Goal: Task Accomplishment & Management: Complete application form

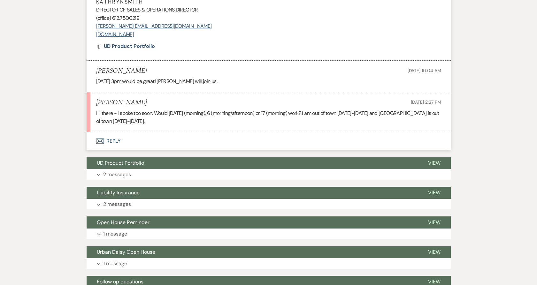
click at [82, 88] on div "Messages Tasks Payments Vendors Rental Overview Timeline Docs & Files Contacts …" at bounding box center [268, 71] width 537 height 713
click at [159, 119] on p "Hi there - I spoke too soon. Would [DATE] (morning), 6 (morning/afternoon) or 1…" at bounding box center [268, 117] width 345 height 16
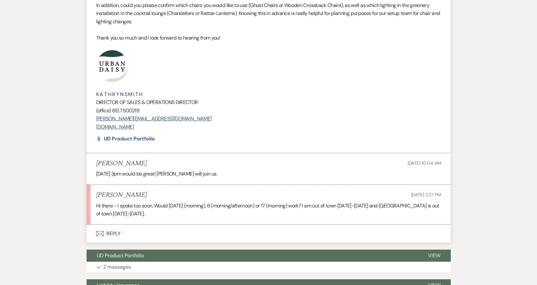
scroll to position [355, 0]
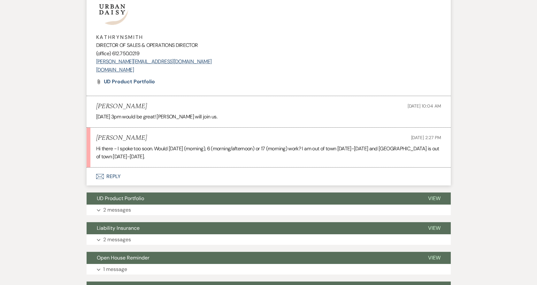
click at [104, 181] on button "Envelope Reply" at bounding box center [269, 177] width 364 height 18
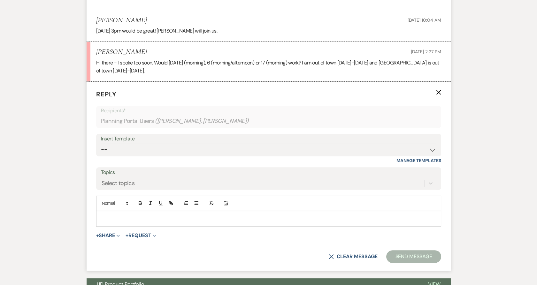
scroll to position [474, 0]
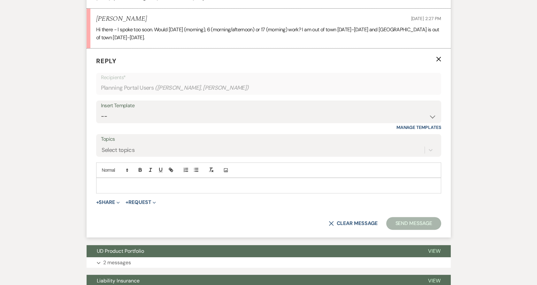
click at [121, 182] on p at bounding box center [268, 185] width 335 height 7
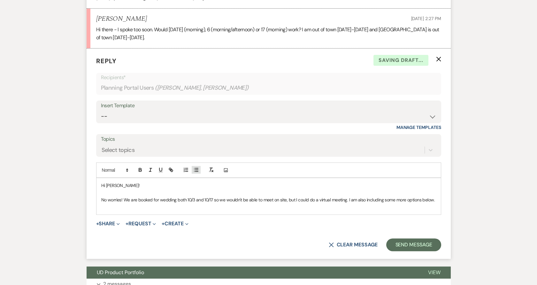
click at [197, 170] on icon "button" at bounding box center [196, 170] width 6 height 6
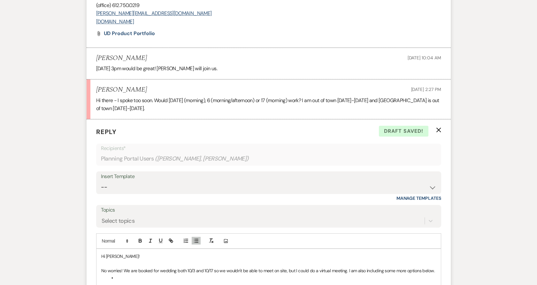
click at [121, 279] on li at bounding box center [272, 278] width 328 height 7
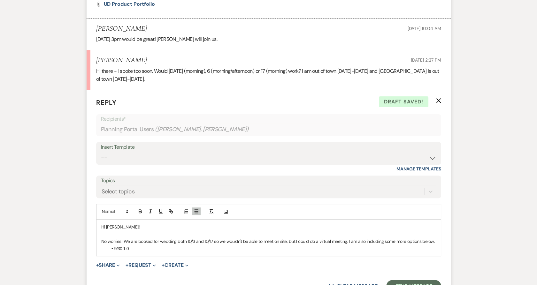
scroll to position [474, 0]
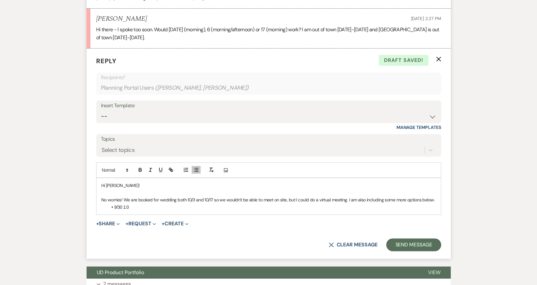
click at [144, 205] on li "9/30 1:0" at bounding box center [272, 207] width 328 height 7
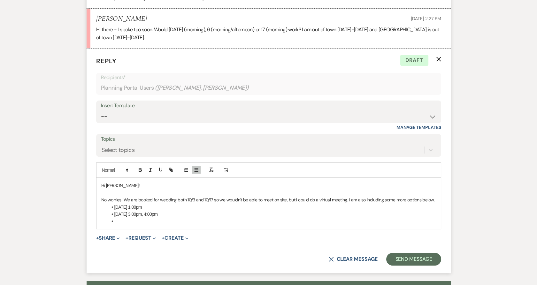
click at [124, 225] on li at bounding box center [272, 221] width 328 height 7
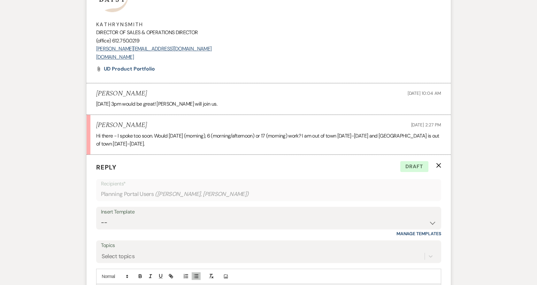
scroll to position [296, 0]
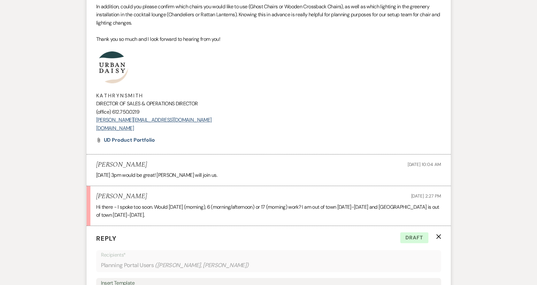
drag, startPoint x: 169, startPoint y: 129, endPoint x: 69, endPoint y: 65, distance: 118.6
click at [69, 65] on div "Messages Tasks Payments Vendors Rental Overview Timeline Docs & Files Contacts …" at bounding box center [268, 273] width 537 height 928
copy div "K A T H R Y N S M I T H DIRECTOR OF SALES & OPERATIONS DIRECTOR (office) 612.75…"
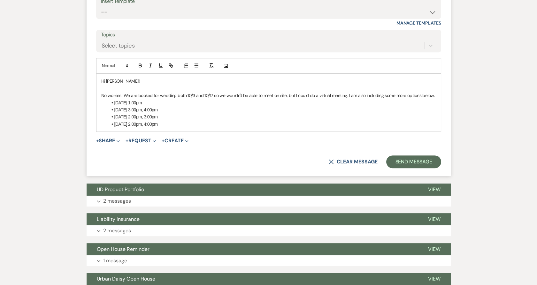
scroll to position [616, 0]
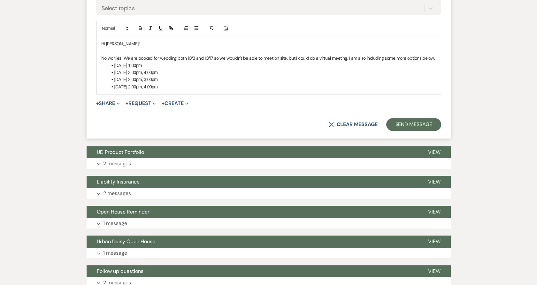
click at [169, 92] on div "Hi [PERSON_NAME]! No worries! We are booked for wedding both 10/3 and 10/17 so …" at bounding box center [268, 65] width 344 height 58
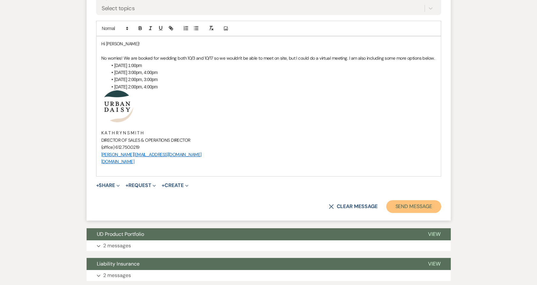
click at [397, 204] on button "Send Message" at bounding box center [413, 206] width 55 height 13
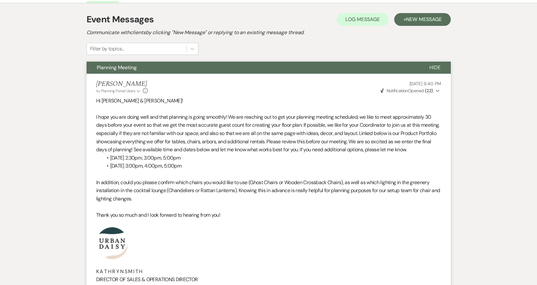
scroll to position [0, 0]
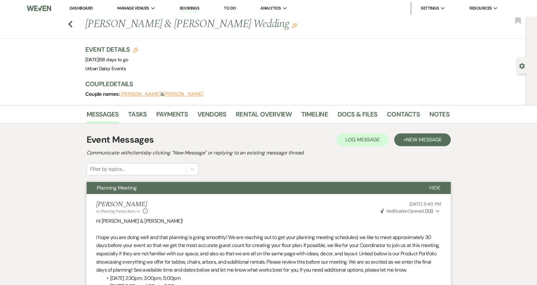
click at [74, 10] on link "Dashboard" at bounding box center [81, 7] width 23 height 5
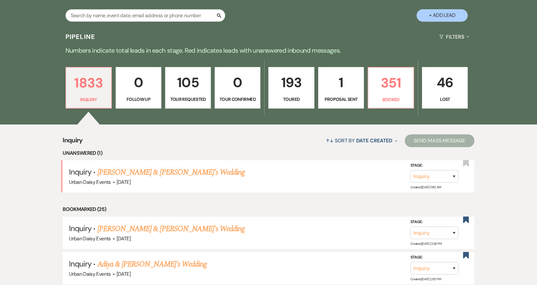
scroll to position [142, 0]
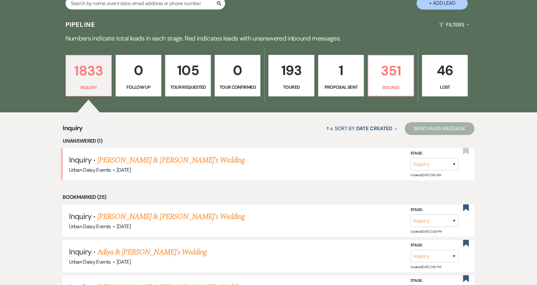
click at [134, 153] on li "Inquiry · [PERSON_NAME] & [PERSON_NAME]'s Wedding Urban Daisy Events · [DATE] S…" at bounding box center [269, 164] width 412 height 32
click at [135, 160] on link "[PERSON_NAME] & [PERSON_NAME]'s Wedding" at bounding box center [171, 161] width 148 height 12
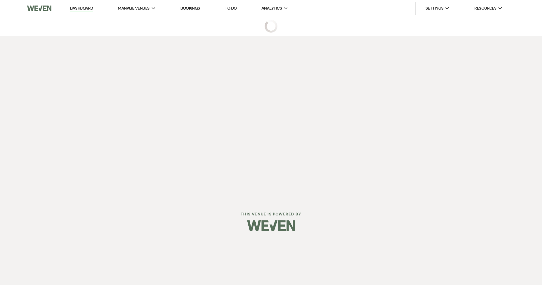
select select "5"
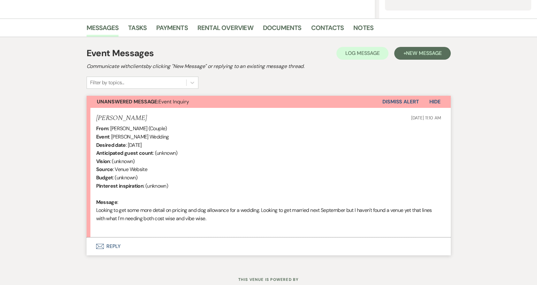
scroll to position [162, 0]
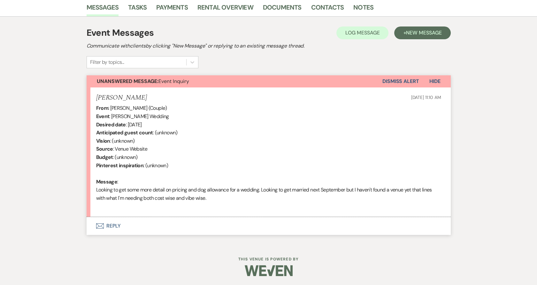
click at [105, 228] on button "Envelope Reply" at bounding box center [269, 226] width 364 height 18
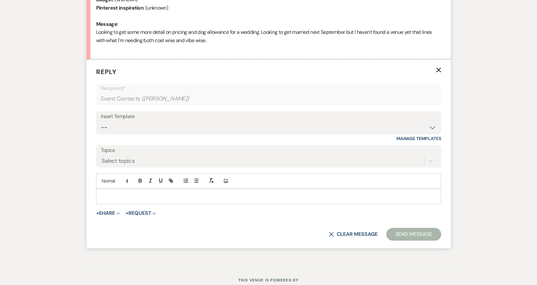
scroll to position [331, 0]
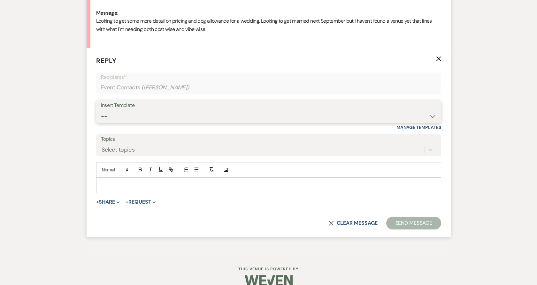
click at [153, 116] on select "-- Payment Past Due Rental Agreement and First Payment Urban Daisy Initial Resp…" at bounding box center [268, 116] width 335 height 12
select select "1243"
click at [101, 110] on select "-- Payment Past Due Rental Agreement and First Payment Urban Daisy Initial Resp…" at bounding box center [268, 116] width 335 height 12
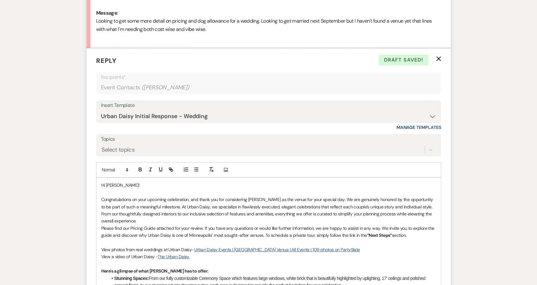
click at [134, 224] on p "Congratulations on your upcoming celebration, and thank you for considering [PE…" at bounding box center [268, 210] width 335 height 29
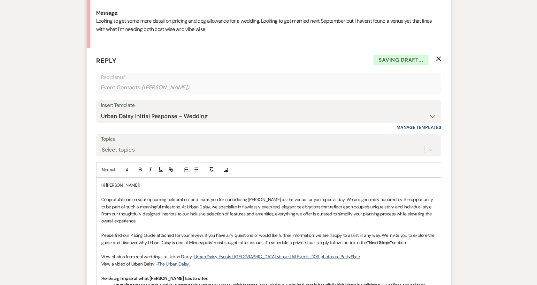
scroll to position [438, 0]
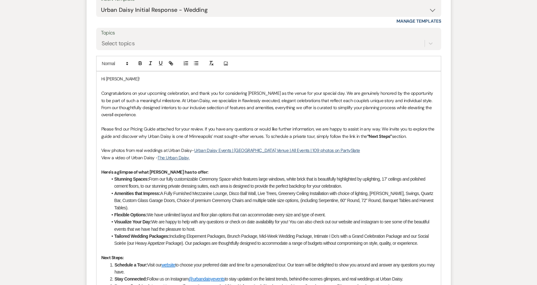
click at [140, 118] on p "Congratulations on your upcoming celebration, and thank you for considering [PE…" at bounding box center [268, 104] width 335 height 29
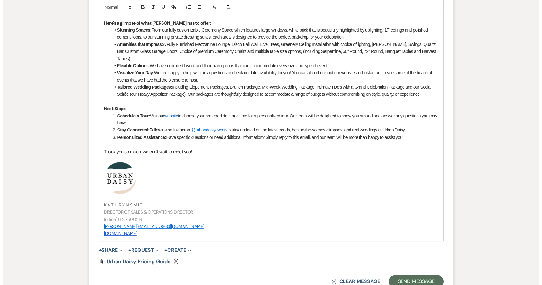
scroll to position [651, 0]
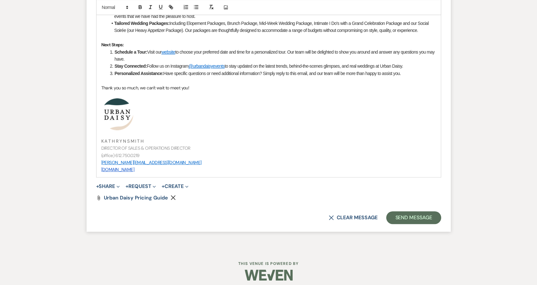
click at [103, 184] on button "+ Share Expand" at bounding box center [108, 186] width 24 height 5
click at [106, 198] on use "button" at bounding box center [105, 199] width 5 height 4
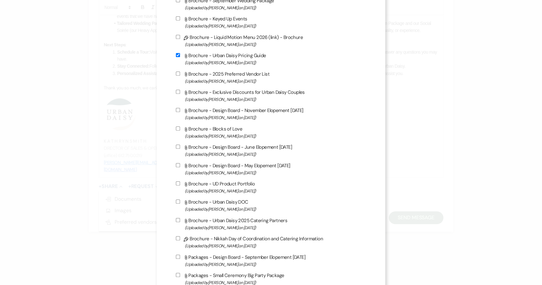
scroll to position [355, 0]
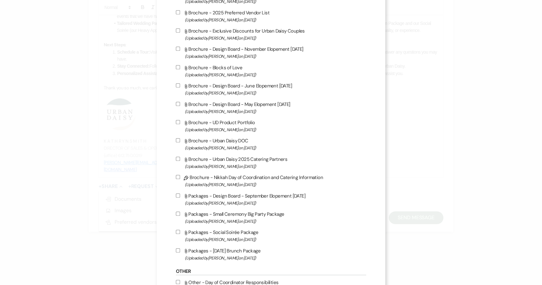
click at [178, 253] on input "Attach File Packages - [DATE] Brunch Package (Uploaded by [PERSON_NAME] on [DAT…" at bounding box center [178, 251] width 4 height 4
checkbox input "true"
click at [179, 234] on input "Attach File Packages - Social Soirée Package (Uploaded by [PERSON_NAME] on [DAT…" at bounding box center [178, 232] width 4 height 4
checkbox input "true"
click at [178, 216] on input "Attach File Packages - Small Ceremony Big Party Package (Uploaded by [PERSON_NA…" at bounding box center [178, 214] width 4 height 4
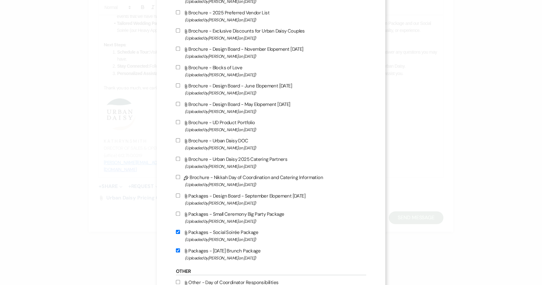
checkbox input "true"
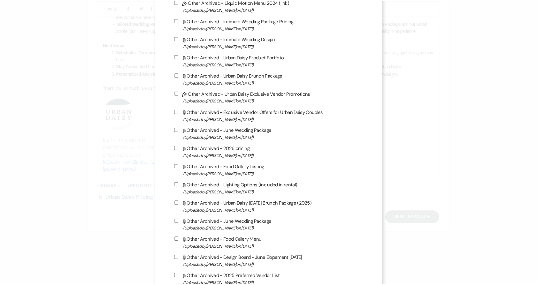
scroll to position [1033, 0]
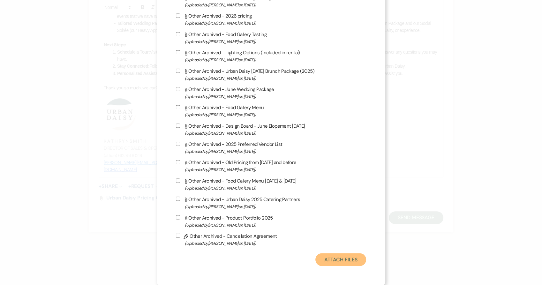
click at [344, 263] on button "Attach Files" at bounding box center [341, 259] width 51 height 13
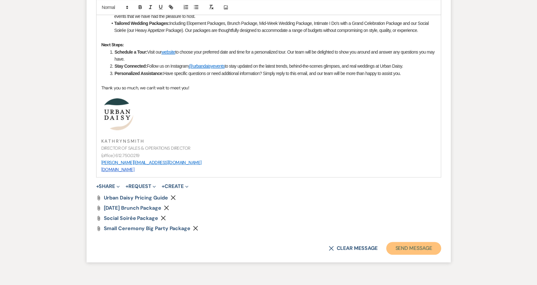
click at [423, 249] on button "Send Message" at bounding box center [413, 248] width 55 height 13
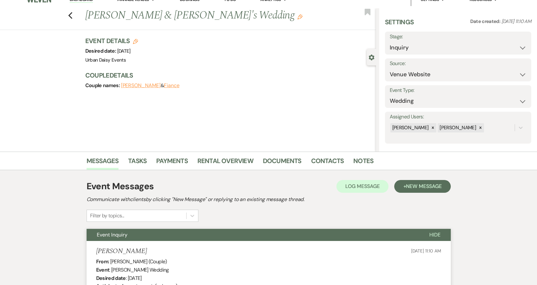
scroll to position [0, 0]
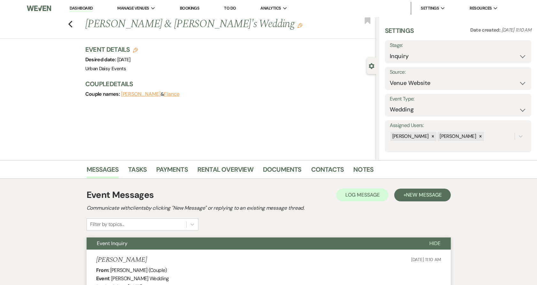
click at [87, 6] on link "Dashboard" at bounding box center [81, 8] width 23 height 6
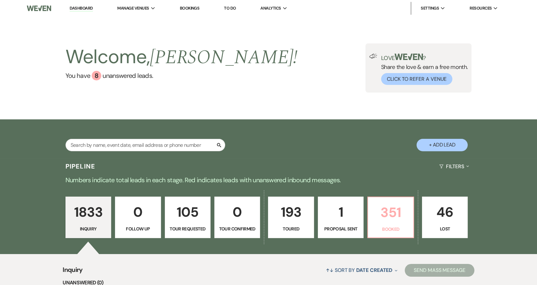
click at [381, 217] on p "351" at bounding box center [390, 212] width 37 height 21
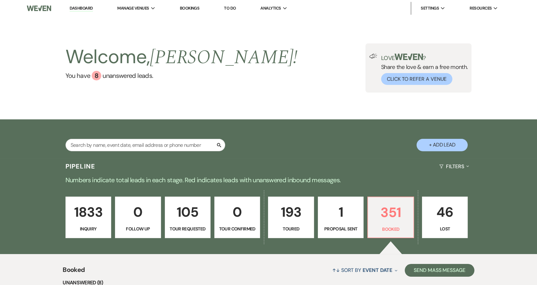
click at [0, 0] on li "Urban Daisy Events" at bounding box center [0, 0] width 0 height 0
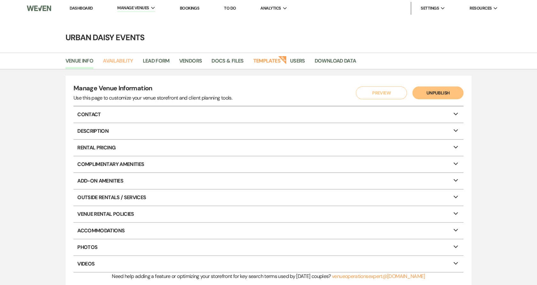
click at [121, 64] on link "Availability" at bounding box center [118, 63] width 30 height 12
select select "2"
select select "2026"
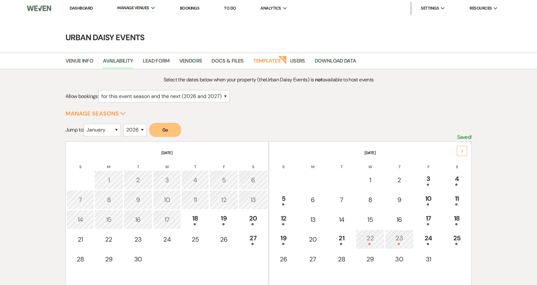
click at [461, 150] on icon "Next" at bounding box center [462, 152] width 3 height 4
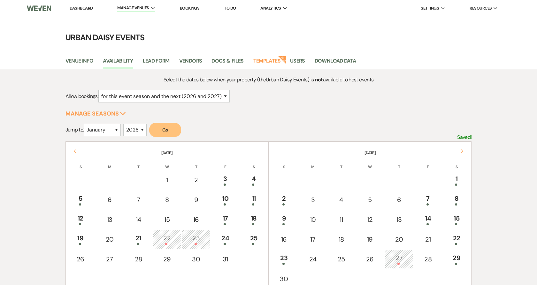
click at [430, 221] on div "14" at bounding box center [428, 220] width 21 height 12
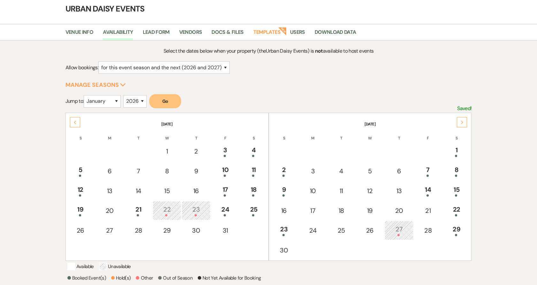
scroll to position [103, 0]
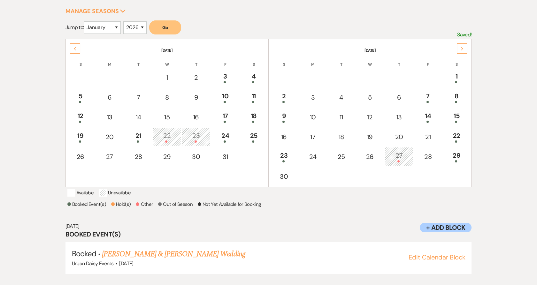
click at [456, 113] on div "15" at bounding box center [456, 117] width 21 height 12
click at [138, 253] on link "[PERSON_NAME] & [PERSON_NAME] Wedding" at bounding box center [173, 255] width 143 height 12
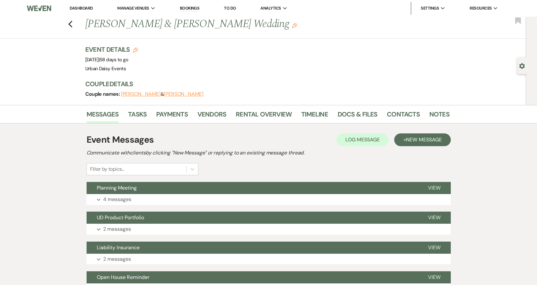
click at [137, 196] on button "Expand 4 messages" at bounding box center [269, 199] width 364 height 11
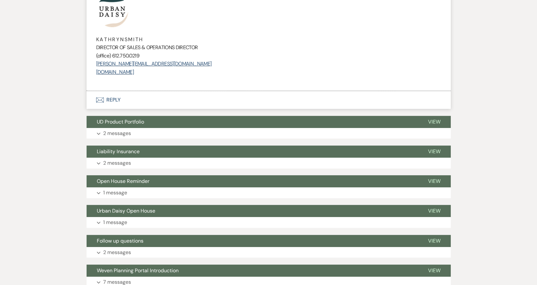
click at [113, 101] on button "Envelope Reply" at bounding box center [269, 100] width 364 height 18
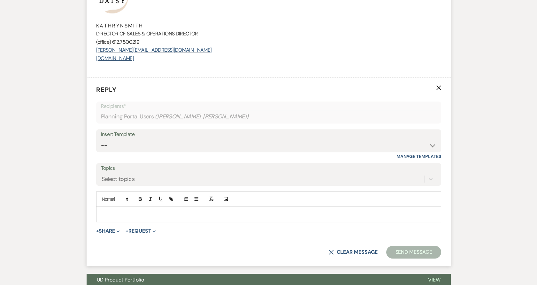
click at [134, 210] on div at bounding box center [268, 214] width 344 height 15
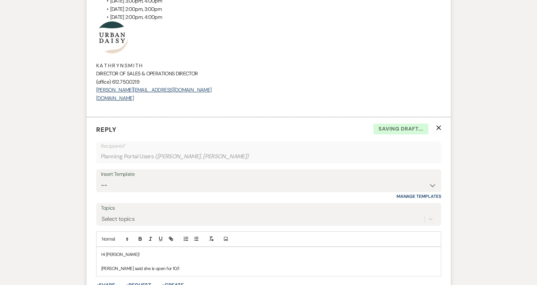
scroll to position [523, 0]
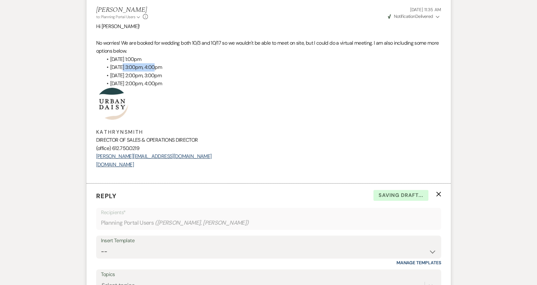
drag, startPoint x: 164, startPoint y: 69, endPoint x: 119, endPoint y: 67, distance: 44.5
click at [119, 67] on li "[DATE] 3:00pm, 4:00pm" at bounding box center [272, 67] width 339 height 8
copy li "3:00pm, 4:00pm"
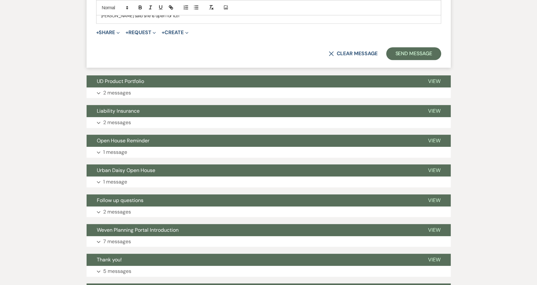
scroll to position [807, 0]
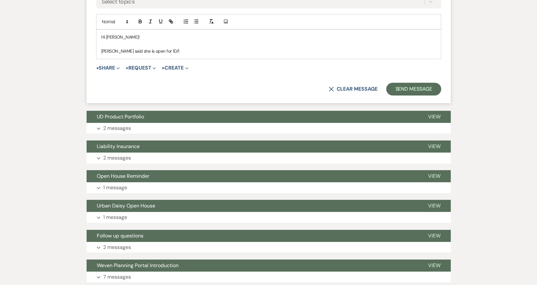
click at [175, 53] on p "Bree said she is open for 10/1" at bounding box center [268, 51] width 335 height 7
click at [179, 51] on span "3:00pm, 4:00pm" at bounding box center [195, 51] width 33 height 6
click at [212, 49] on p "Bree said she is open for 10/1 3 :00pm, 4:00pm" at bounding box center [268, 51] width 335 height 7
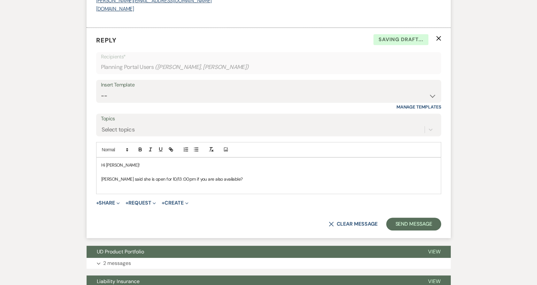
scroll to position [558, 0]
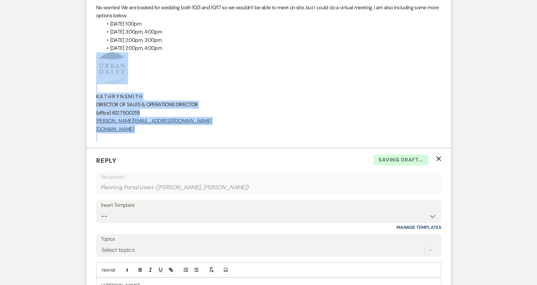
drag, startPoint x: 138, startPoint y: 111, endPoint x: 95, endPoint y: 75, distance: 56.2
click at [95, 75] on li "Kathryn Beckett to: Planning Portal Users Expand Info Sep 17, 2025, 11:35 AM We…" at bounding box center [269, 56] width 364 height 184
copy div "K A T H R Y N S M I T H DIRECTOR OF SALES & OPERATIONS DIRECTOR (office) 612.75…"
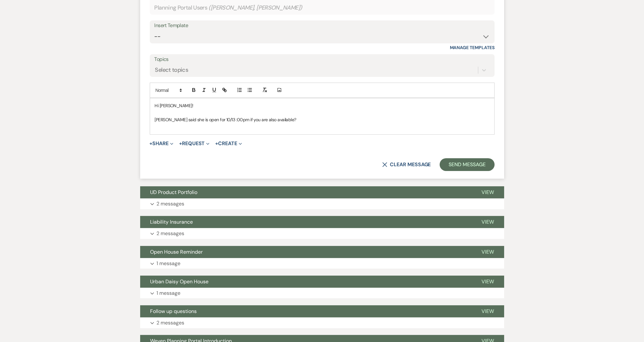
scroll to position [809, 0]
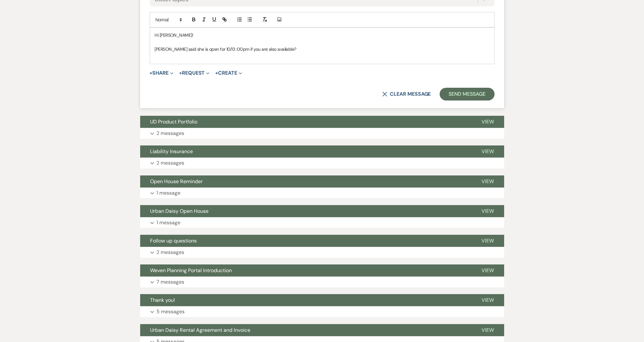
click at [158, 57] on p "﻿" at bounding box center [322, 56] width 335 height 7
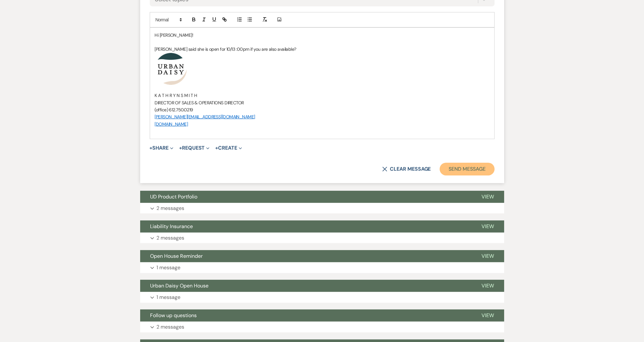
click at [463, 175] on button "Send Message" at bounding box center [467, 169] width 55 height 13
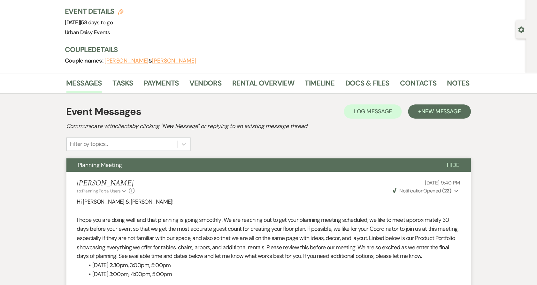
scroll to position [0, 0]
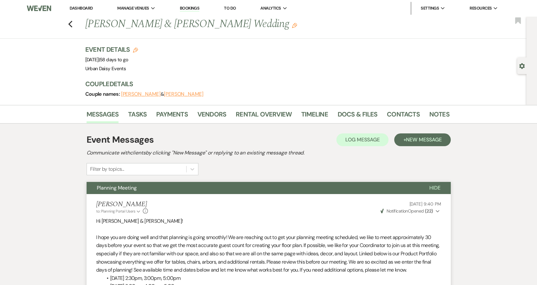
click at [72, 9] on link "Dashboard" at bounding box center [81, 7] width 23 height 5
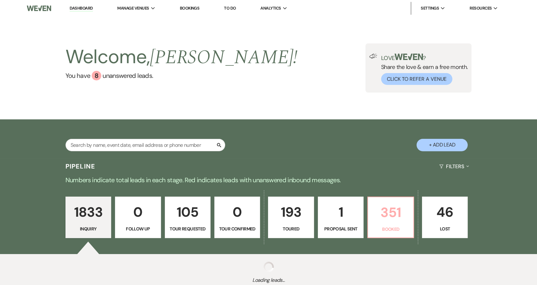
click at [400, 226] on p "Booked" at bounding box center [390, 229] width 37 height 7
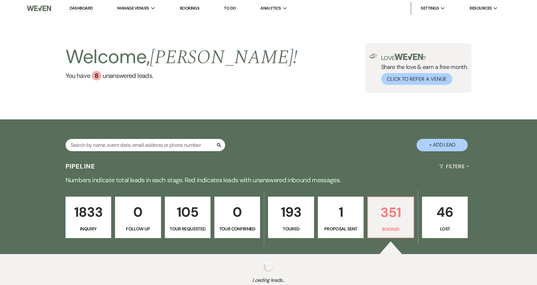
click at [358, 223] on p "1" at bounding box center [340, 212] width 37 height 21
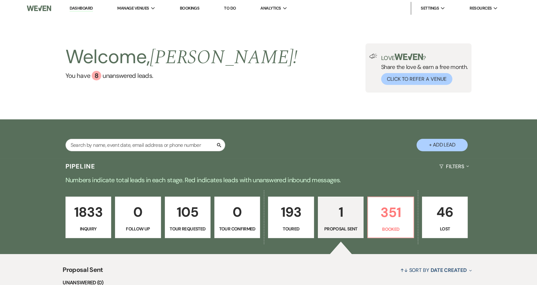
select select "6"
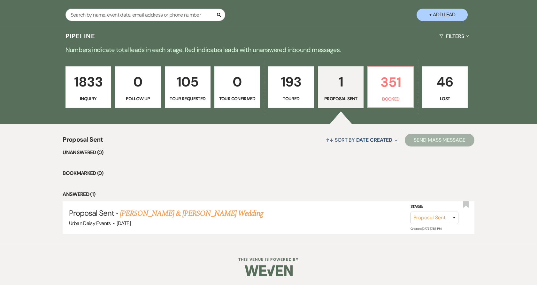
click at [135, 211] on link "Steph Short & Trevor Garski's Wedding" at bounding box center [191, 214] width 143 height 12
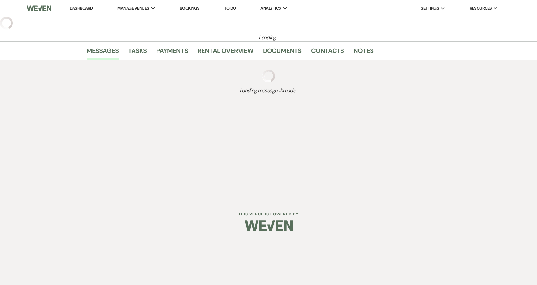
select select "6"
select select "5"
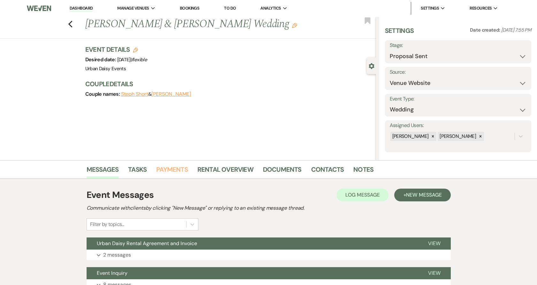
click at [166, 170] on link "Payments" at bounding box center [172, 172] width 32 height 14
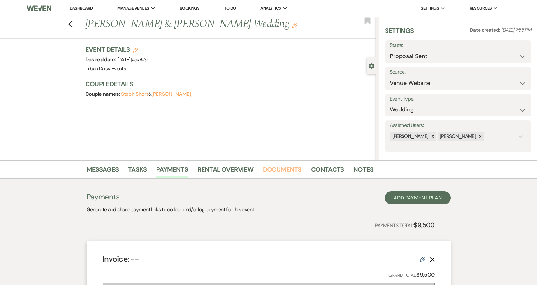
click at [270, 173] on link "Documents" at bounding box center [282, 172] width 39 height 14
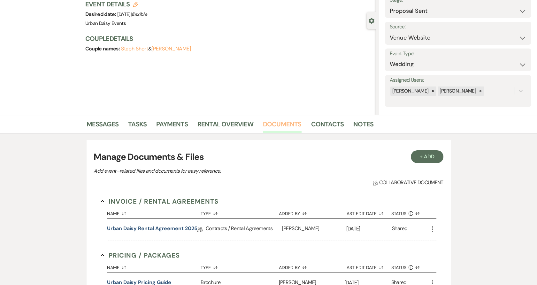
scroll to position [106, 0]
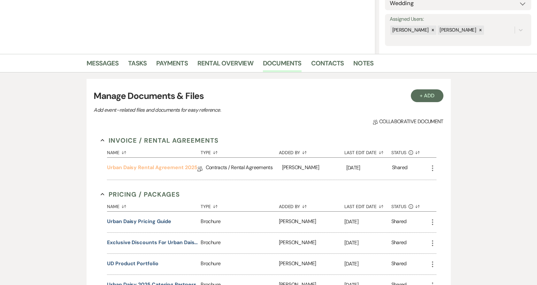
click at [160, 169] on link "Urban Daisy Rental Agreement 2025" at bounding box center [152, 169] width 90 height 10
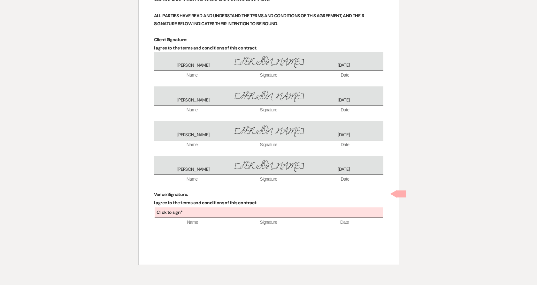
scroll to position [2425, 0]
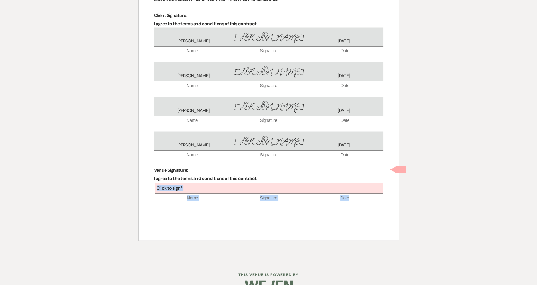
click at [263, 183] on div "Click to sign*" at bounding box center [269, 188] width 228 height 11
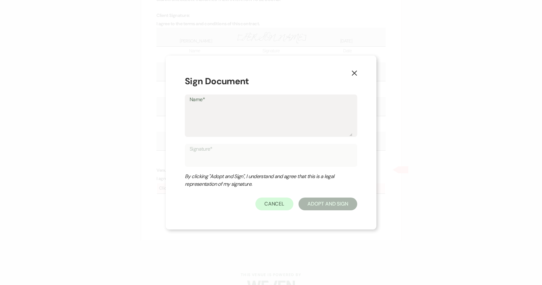
type textarea "K"
type input "K"
type textarea "Ka"
type input "Ka"
type textarea "Kat"
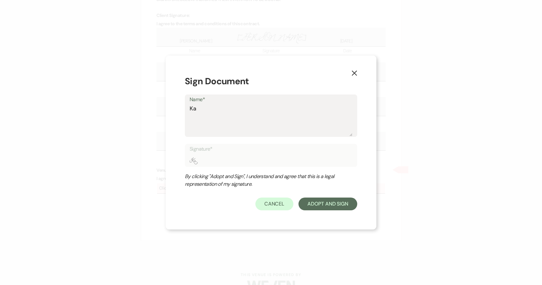
type input "Kat"
type textarea "Kath"
type input "Kath"
type textarea "Kathr"
type input "Kathr"
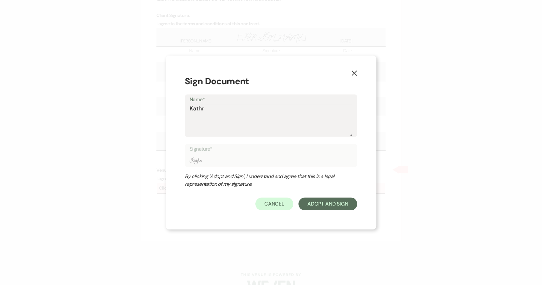
type textarea "Kathry"
type input "Kathry"
type textarea "[PERSON_NAME]"
type input "[PERSON_NAME]"
type textarea "[PERSON_NAME]"
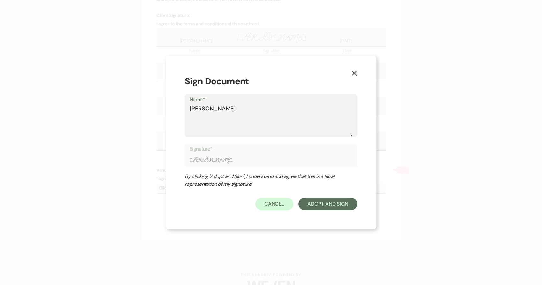
type input "[PERSON_NAME]"
type textarea "Kathryn S"
type input "Kathryn S"
type textarea "Kathryn Sm"
type input "Kathryn Sm"
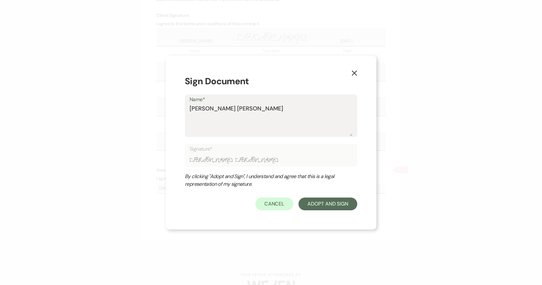
type textarea "Kathryn Smi"
type input "Kathryn Smi"
type textarea "Kathryn Smit"
type input "Kathryn Smit"
type textarea "Kathryn Smith"
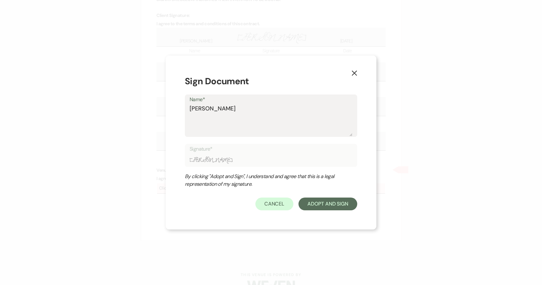
type input "Kathryn Smith"
type textarea "Kathryn Smith"
type input "Kathryn Smith"
type textarea "Kathryn Smith"
click at [314, 209] on button "Adopt And Sign" at bounding box center [328, 204] width 59 height 13
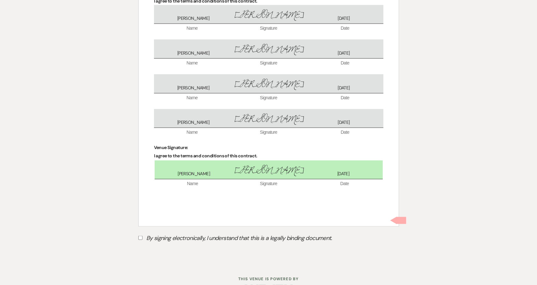
scroll to position [2452, 0]
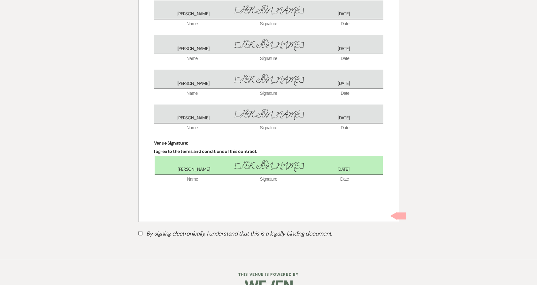
click at [140, 229] on label "By signing electronically, I understand that this is a legally binding document." at bounding box center [268, 235] width 261 height 12
click at [140, 232] on input "By signing electronically, I understand that this is a legally binding document." at bounding box center [140, 234] width 4 height 4
checkbox input "true"
click at [155, 244] on button "Submit" at bounding box center [160, 250] width 45 height 12
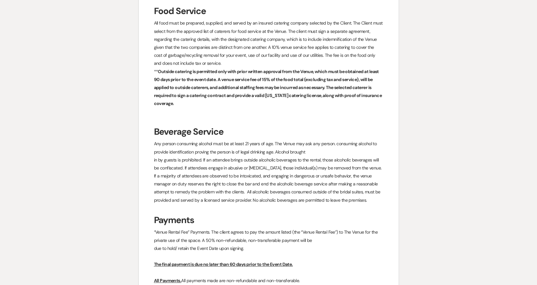
scroll to position [0, 0]
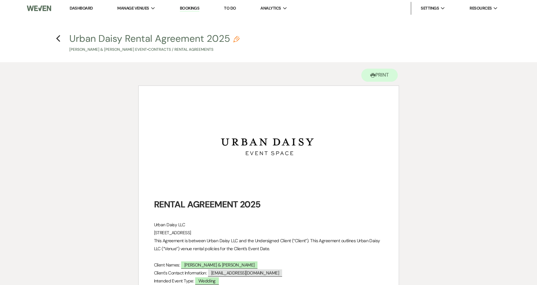
drag, startPoint x: 60, startPoint y: 38, endPoint x: 57, endPoint y: 39, distance: 3.2
click at [60, 38] on h4 "Previous Urban Daisy Rental Agreement 2025 Pencil Steph Short & Trevor Garski's…" at bounding box center [269, 42] width 460 height 21
click at [57, 39] on use "button" at bounding box center [58, 38] width 4 height 7
select select "6"
select select "5"
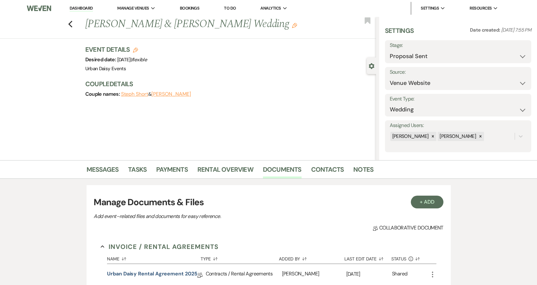
scroll to position [106, 0]
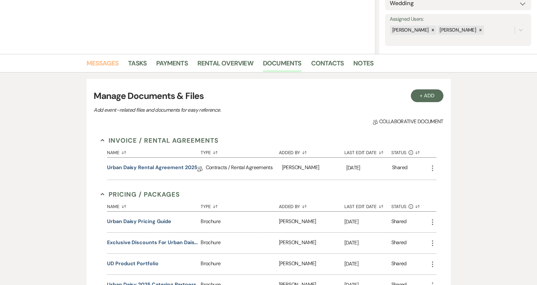
click at [104, 67] on link "Messages" at bounding box center [103, 65] width 32 height 14
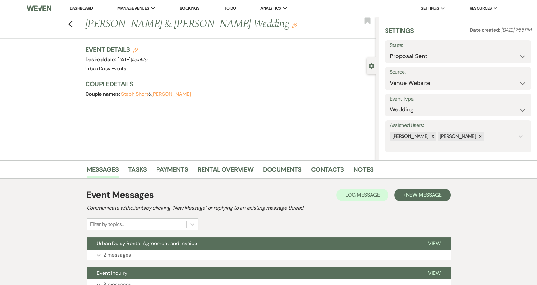
click at [79, 6] on link "Dashboard" at bounding box center [81, 8] width 23 height 6
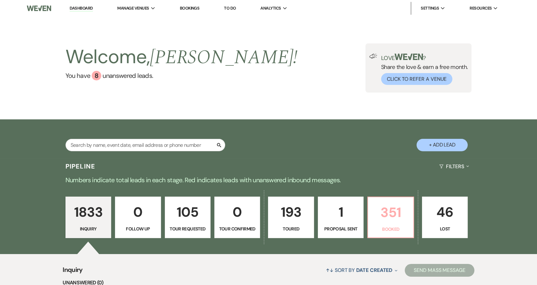
click at [387, 230] on p "Booked" at bounding box center [390, 229] width 37 height 7
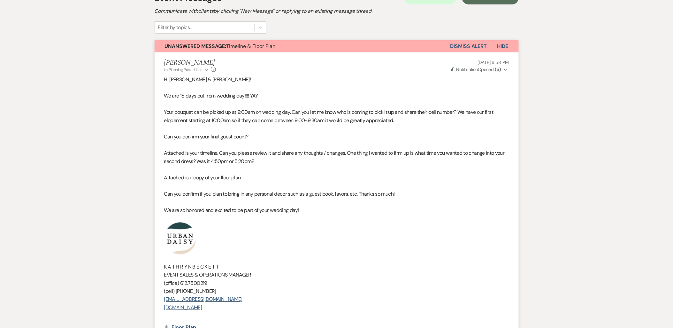
click at [192, 126] on p at bounding box center [336, 128] width 345 height 8
